Goal: Communication & Community: Answer question/provide support

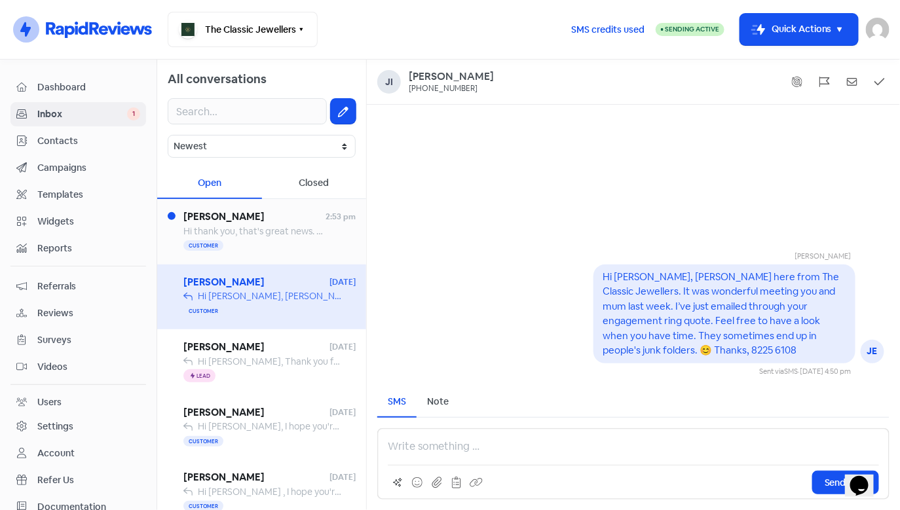
click at [244, 231] on span "Hi thank you, that's great news. Can we pick up [DATE] morning?" at bounding box center [318, 231] width 271 height 12
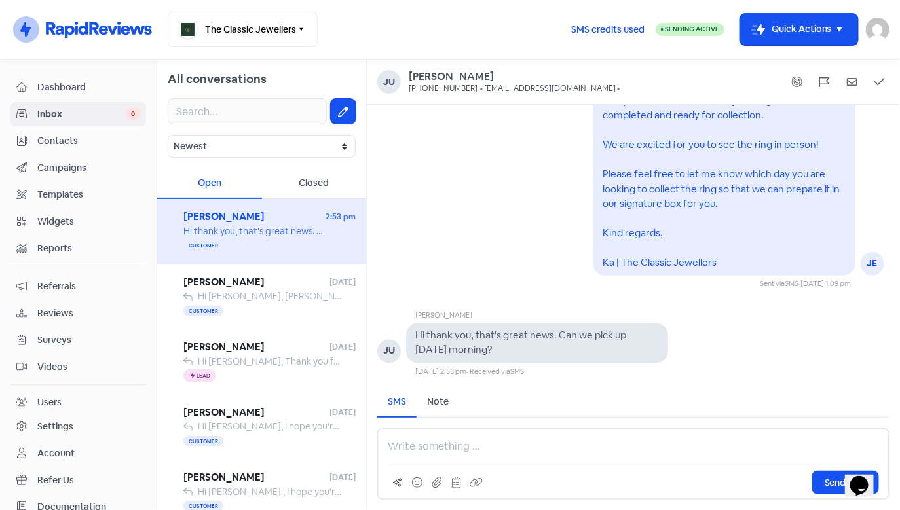
click at [508, 455] on div "Send SMS" at bounding box center [633, 464] width 512 height 71
click at [493, 454] on p at bounding box center [633, 447] width 491 height 16
click at [431, 448] on p "yes" at bounding box center [633, 447] width 491 height 16
click at [425, 450] on p "yes" at bounding box center [633, 447] width 491 height 16
click at [478, 446] on p "Yes, we open 10:30 - 3:30." at bounding box center [633, 447] width 491 height 16
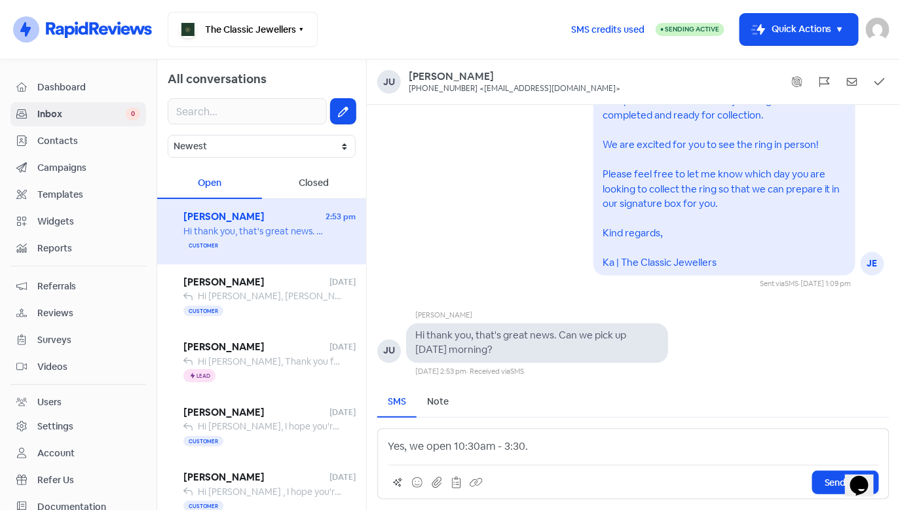
click at [523, 450] on p "Yes, we open 10:30am - 3:30." at bounding box center [633, 447] width 491 height 16
click at [570, 454] on p "Yes, we open 10:30am - 3:30pm." at bounding box center [633, 447] width 491 height 16
click at [577, 446] on p "Yes, we open 10:30am - 3:30pm." at bounding box center [633, 447] width 491 height 16
click at [420, 485] on icon at bounding box center [417, 483] width 10 height 10
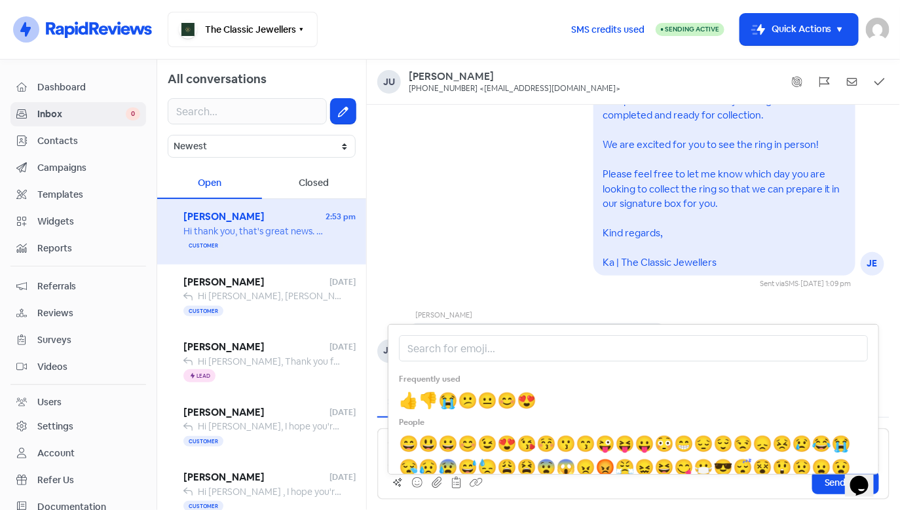
click at [497, 401] on span "😊" at bounding box center [507, 401] width 20 height 20
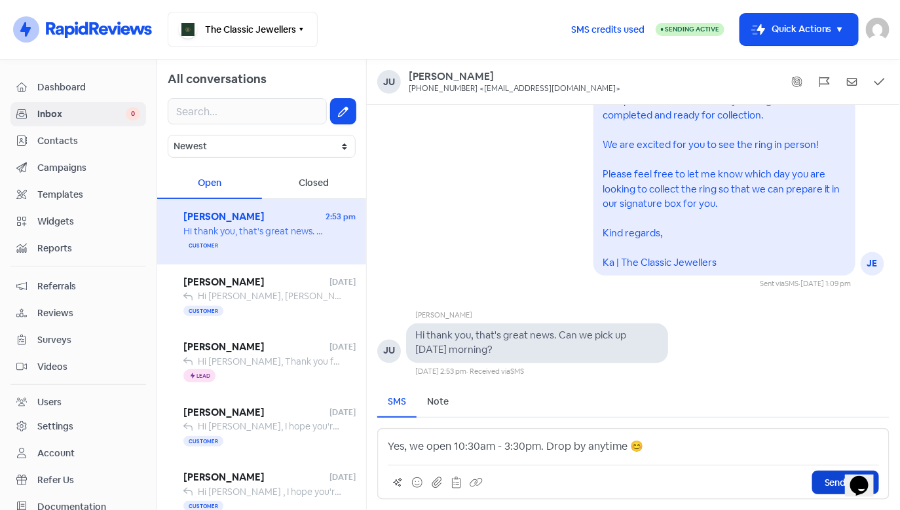
click at [829, 482] on span "Send SMS" at bounding box center [846, 483] width 42 height 14
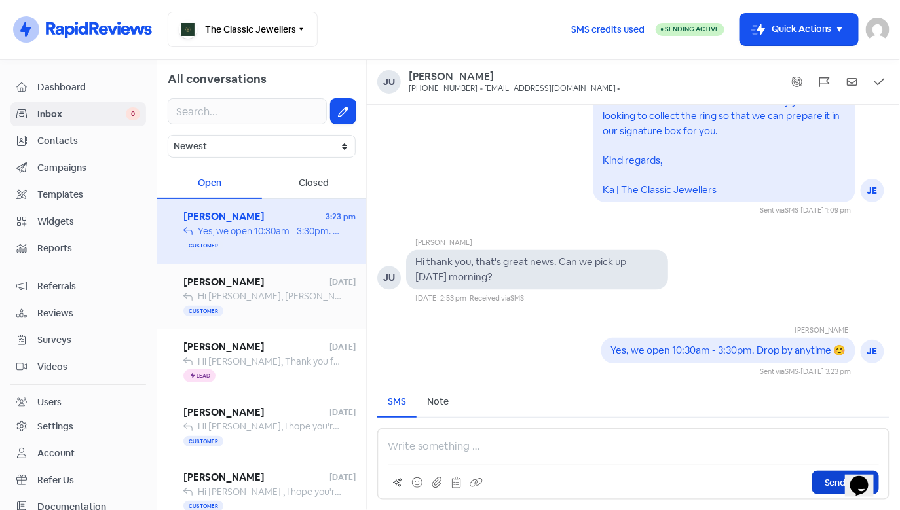
click at [259, 301] on span "Hi [PERSON_NAME], [PERSON_NAME] here from The Classic Jewellers. It was wonderf…" at bounding box center [806, 296] width 1216 height 12
